Goal: Information Seeking & Learning: Learn about a topic

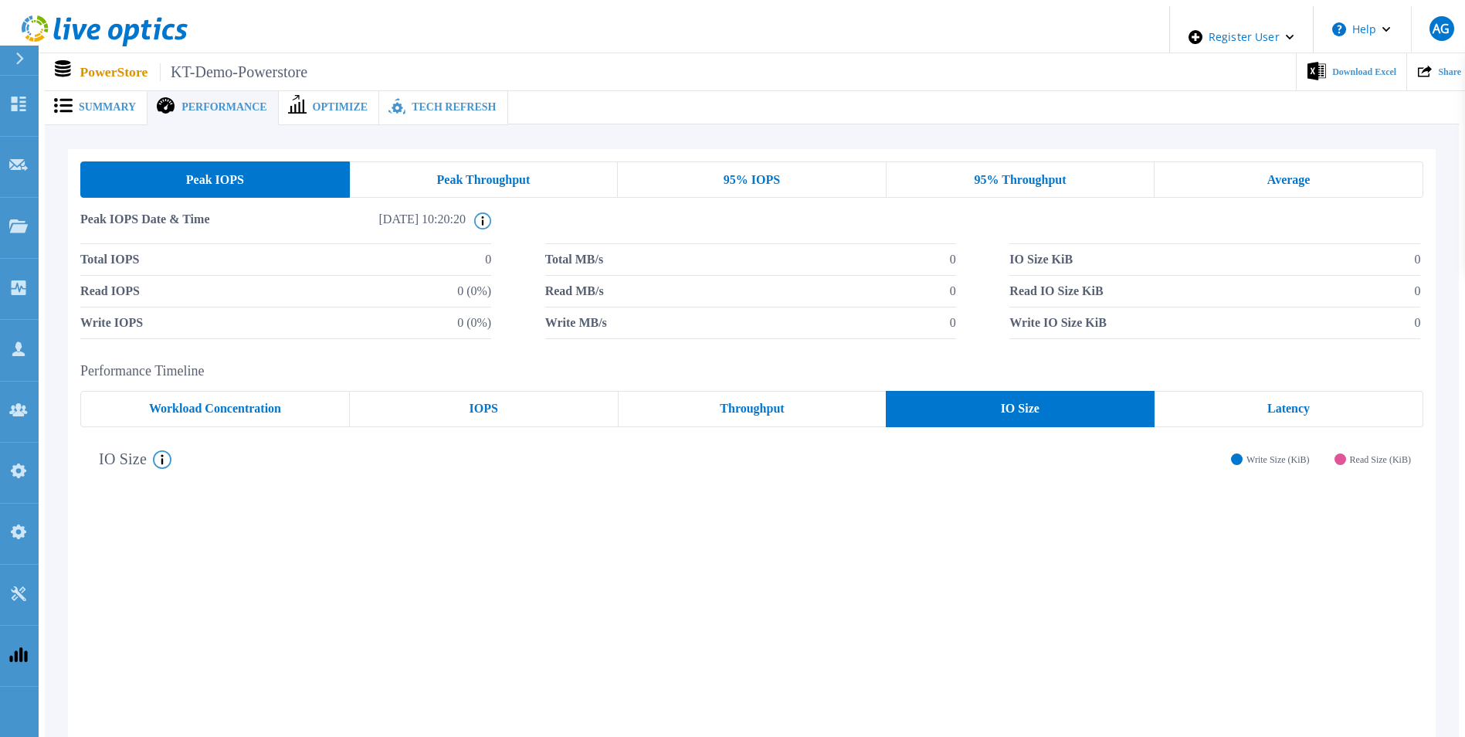
click at [103, 91] on div "Summary" at bounding box center [96, 108] width 103 height 36
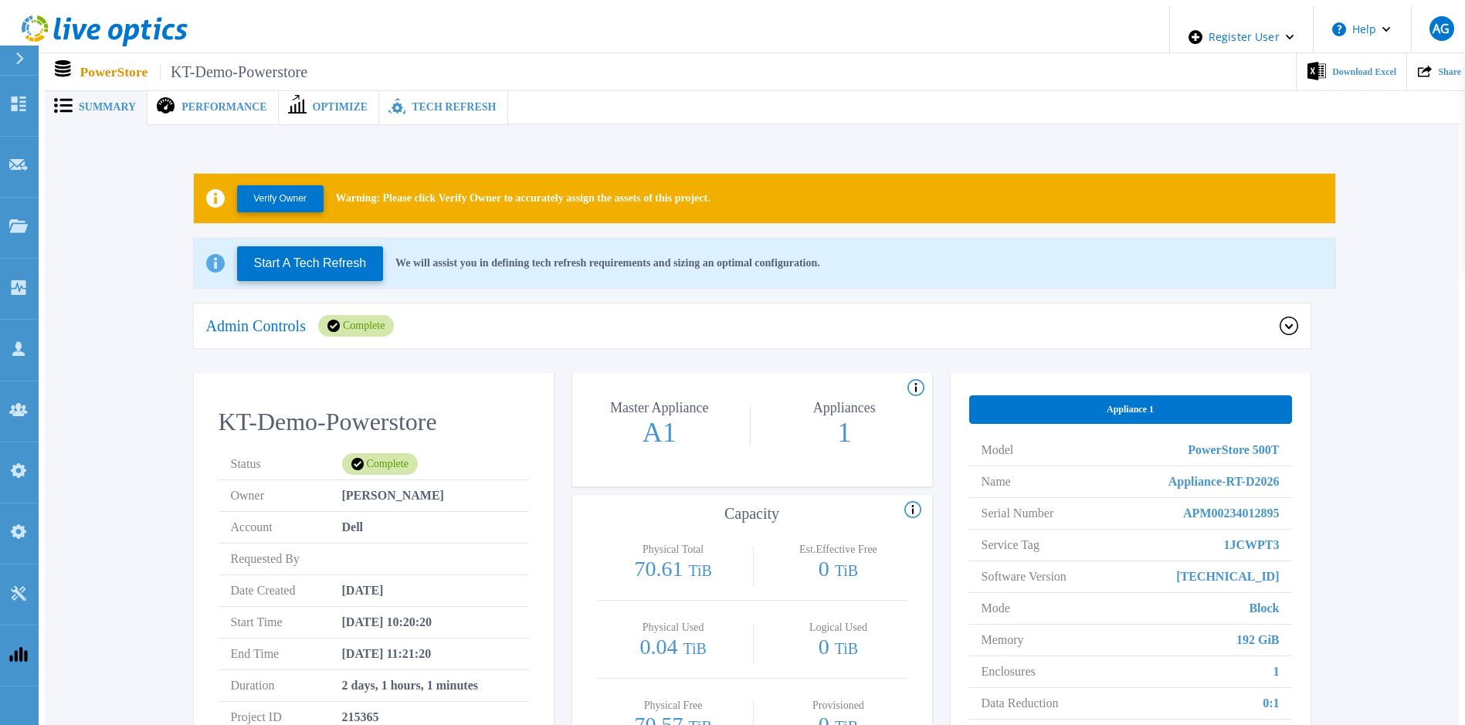
click at [219, 108] on div "Performance" at bounding box center [212, 108] width 130 height 36
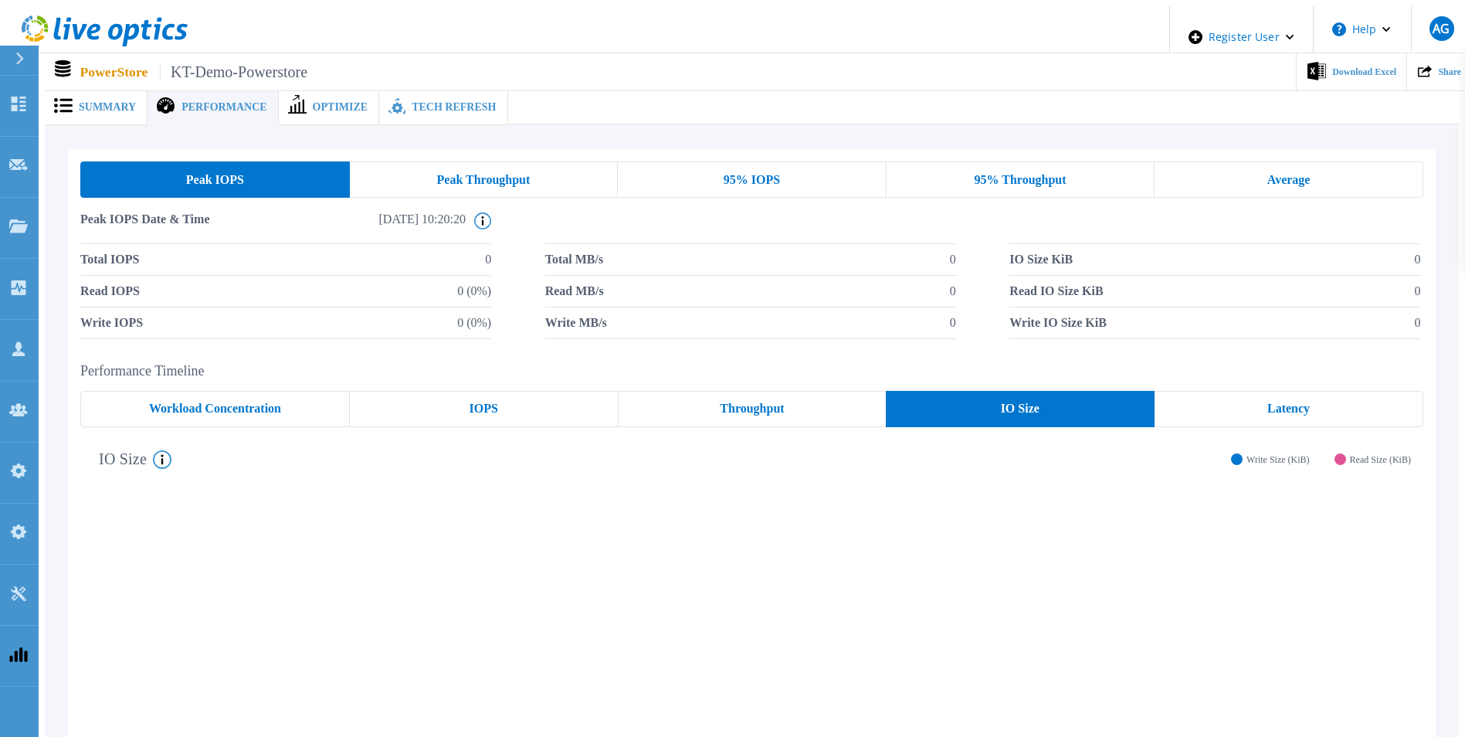
click at [334, 112] on div "Optimize" at bounding box center [329, 108] width 101 height 36
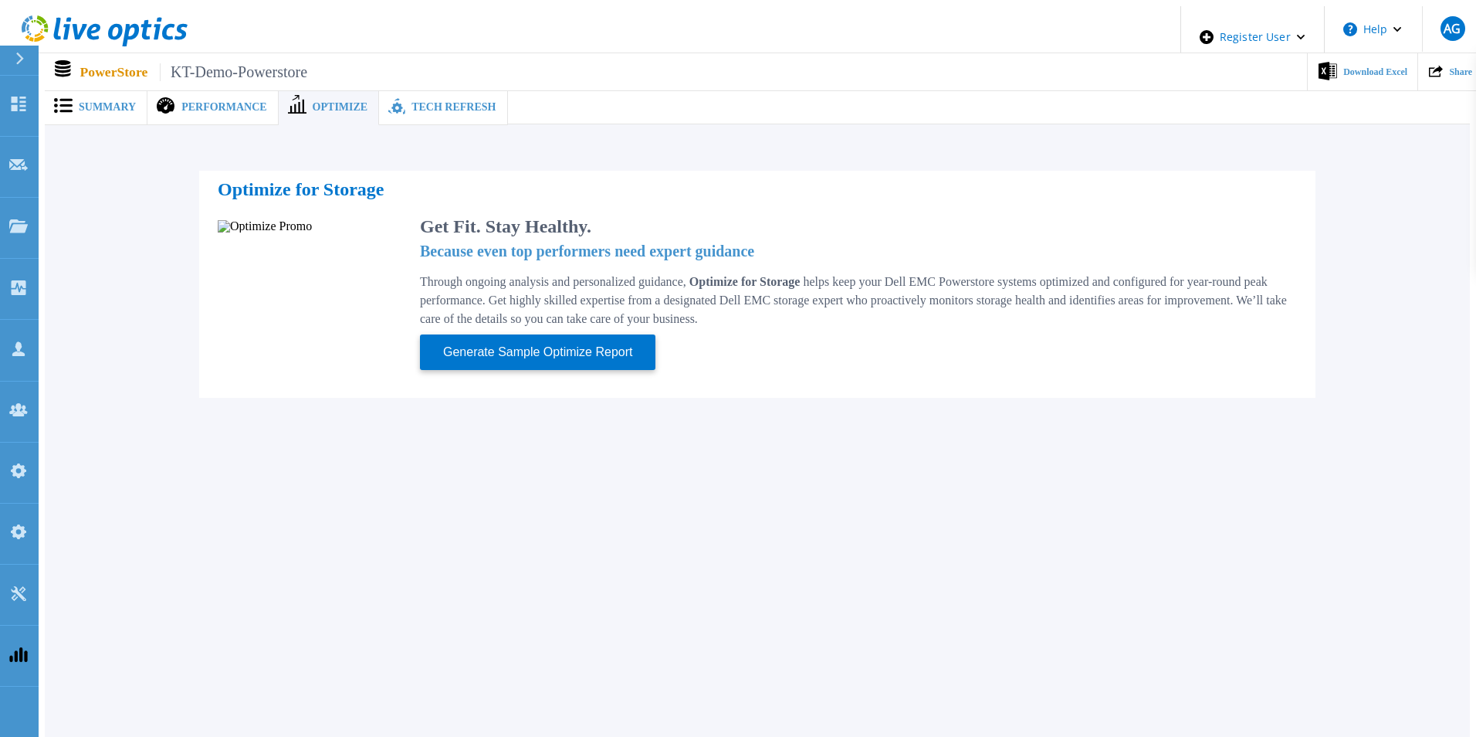
click at [415, 103] on span "Tech Refresh" at bounding box center [454, 107] width 84 height 11
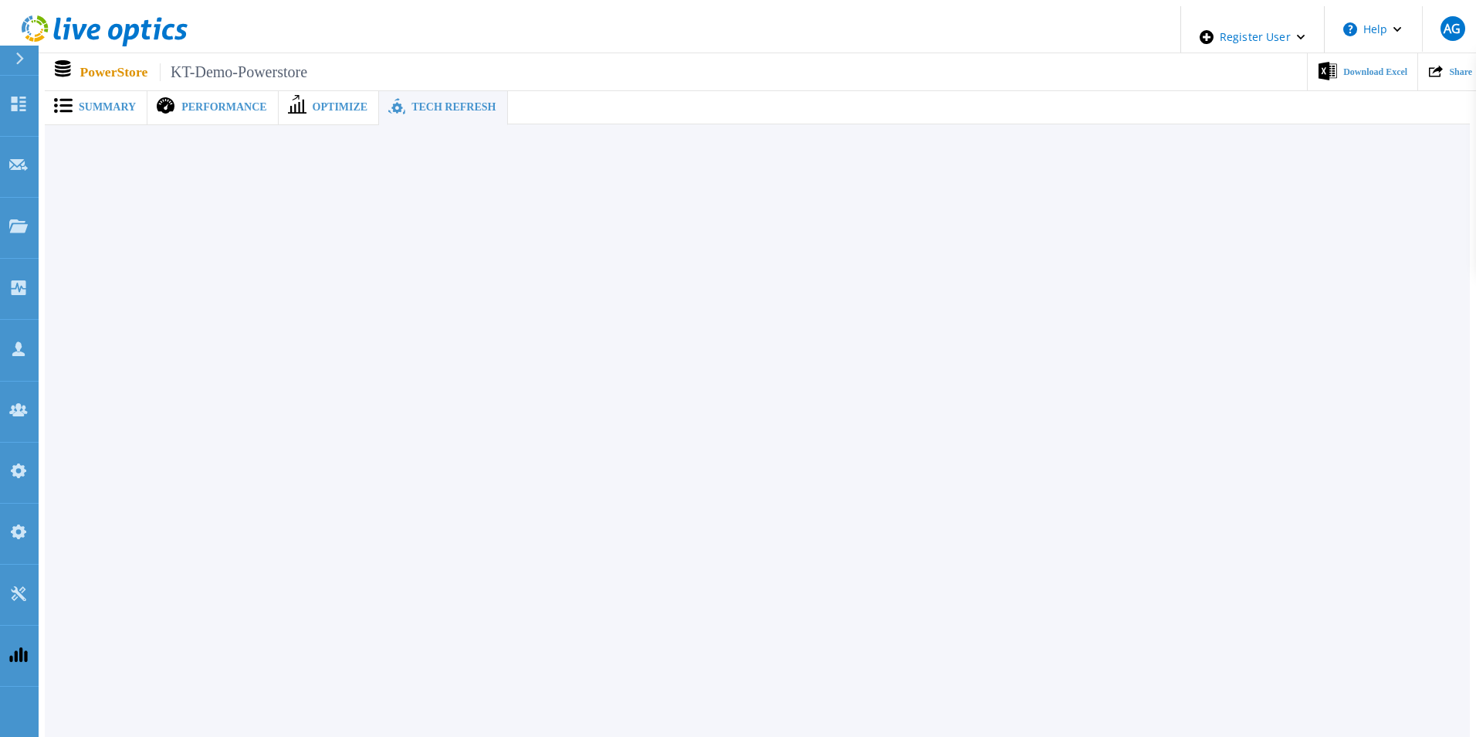
click at [319, 107] on span "Optimize" at bounding box center [341, 107] width 56 height 11
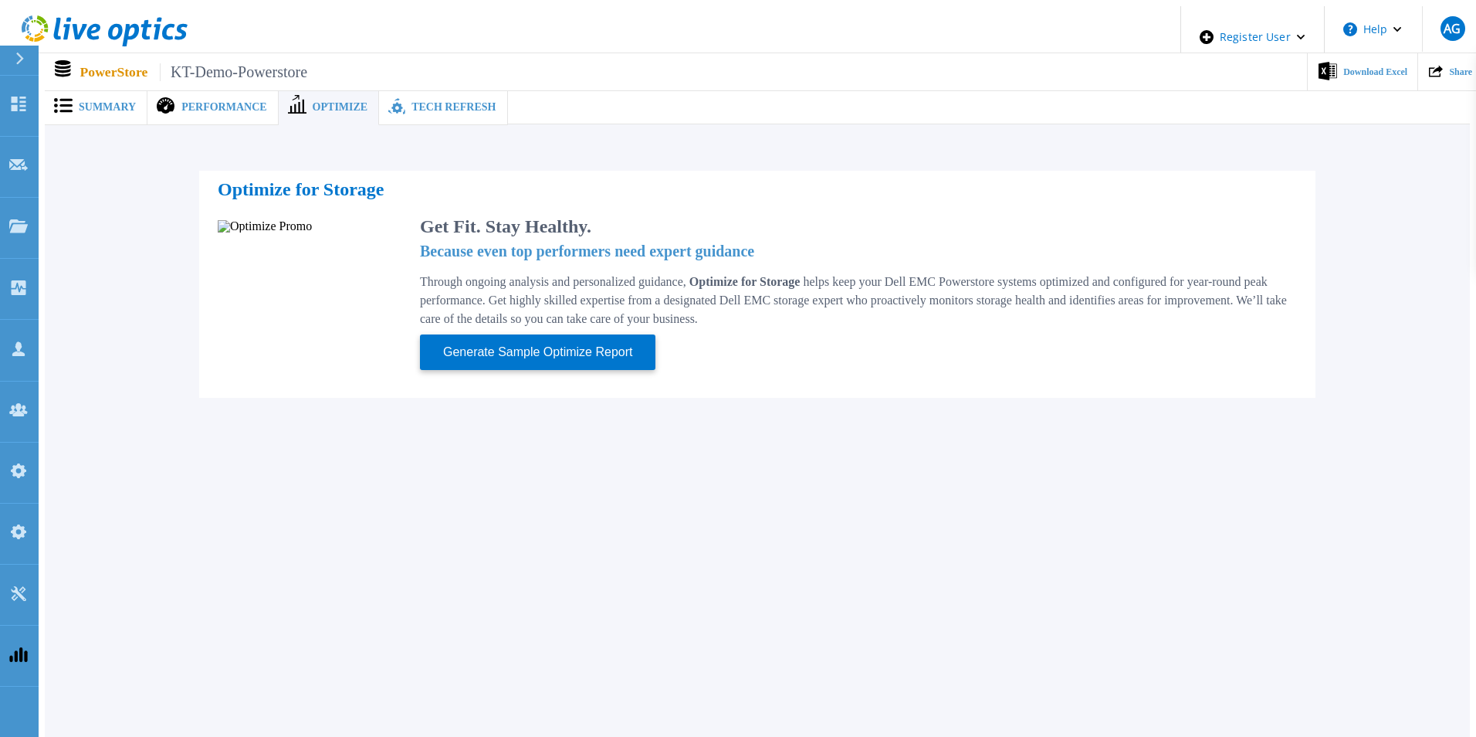
click at [219, 108] on div "Performance" at bounding box center [212, 108] width 130 height 36
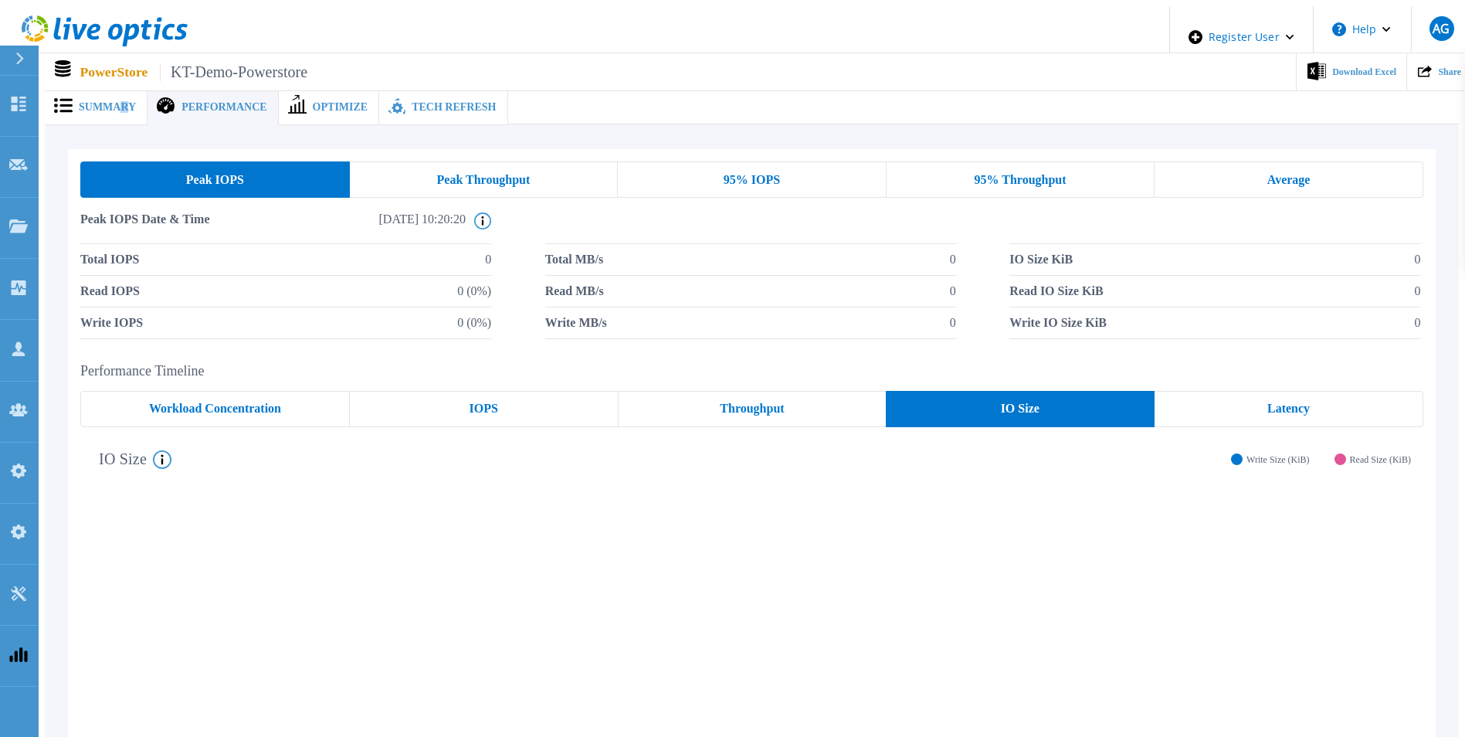
click at [117, 102] on span "Summary" at bounding box center [107, 107] width 57 height 11
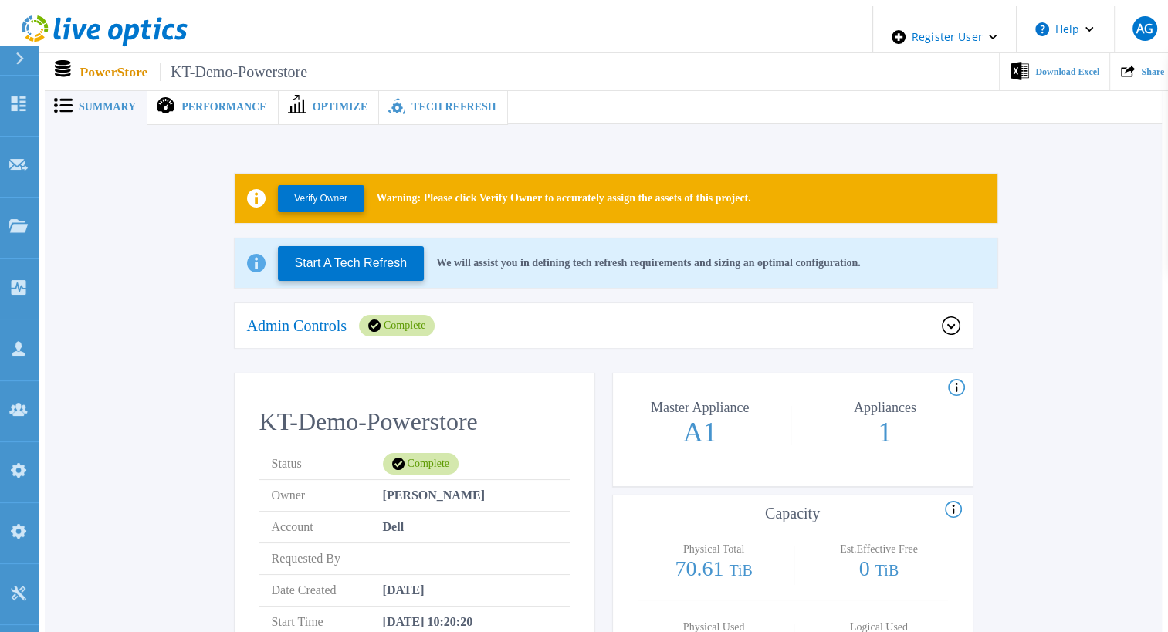
click at [221, 107] on span "Performance" at bounding box center [223, 107] width 85 height 11
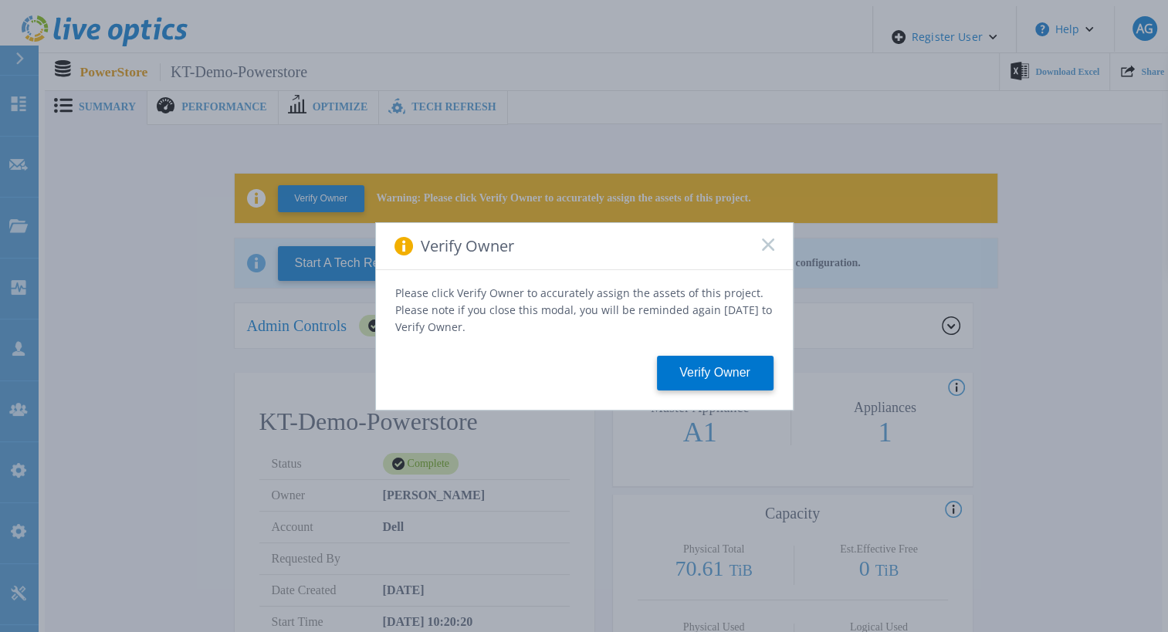
click at [761, 251] on div "Verify Owner" at bounding box center [584, 246] width 417 height 47
click at [768, 246] on icon at bounding box center [768, 245] width 12 height 12
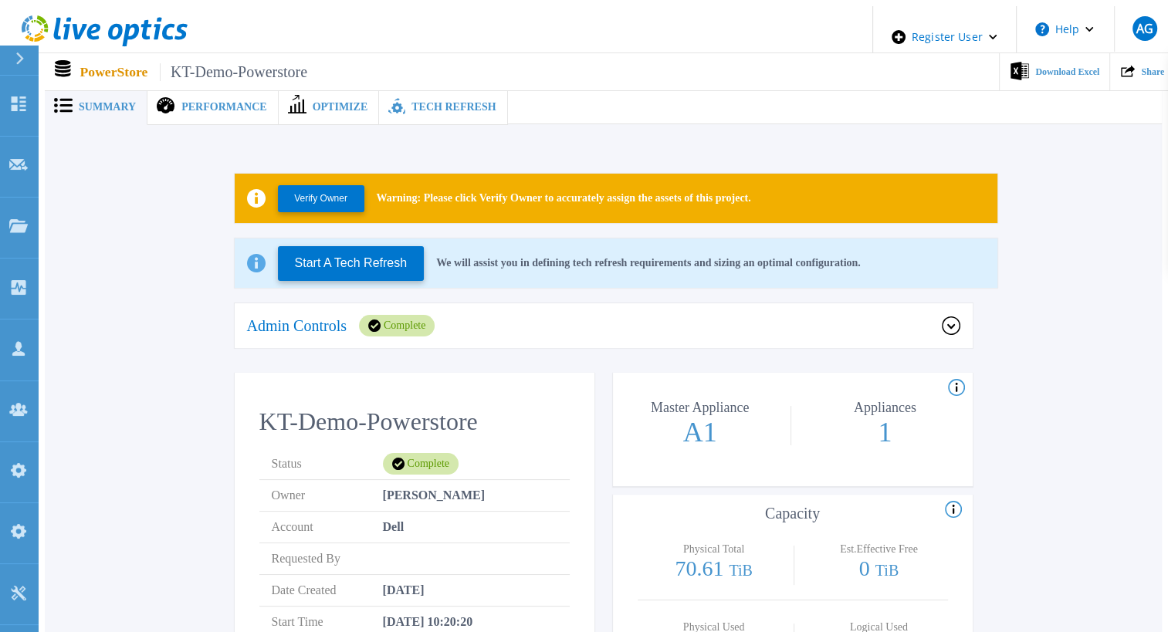
click at [162, 102] on icon at bounding box center [166, 106] width 19 height 18
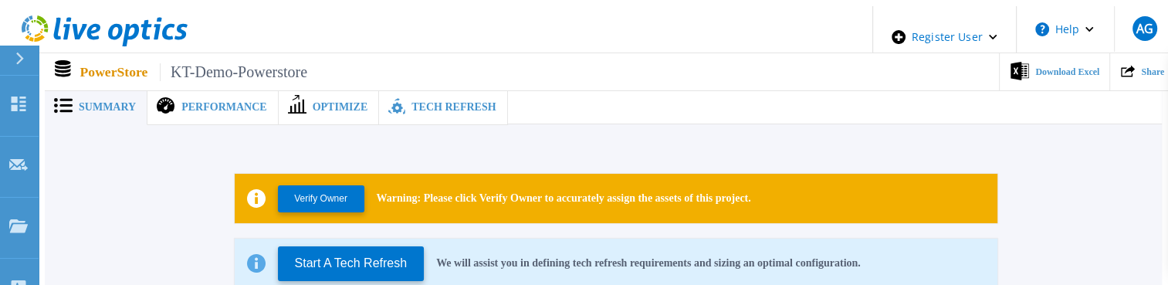
click at [233, 102] on span "Performance" at bounding box center [223, 107] width 85 height 11
